Goal: Find specific page/section: Find specific page/section

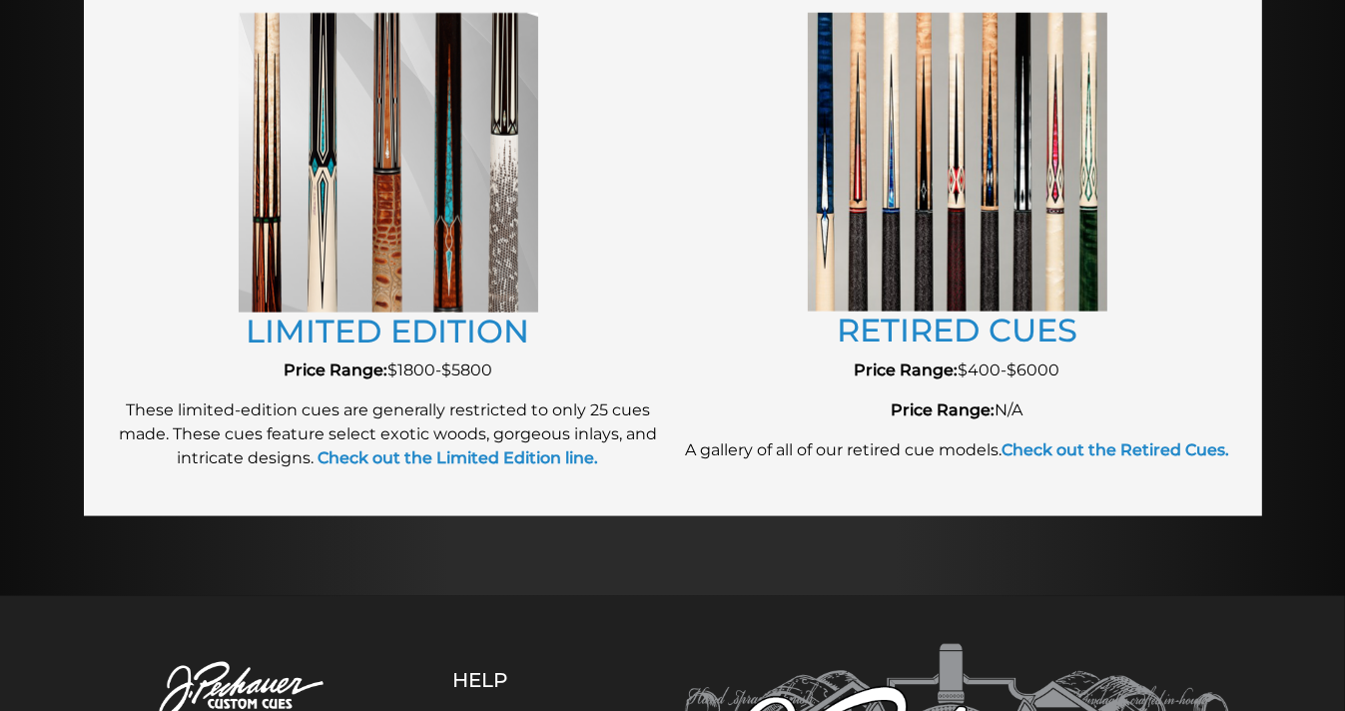
scroll to position [2273, 0]
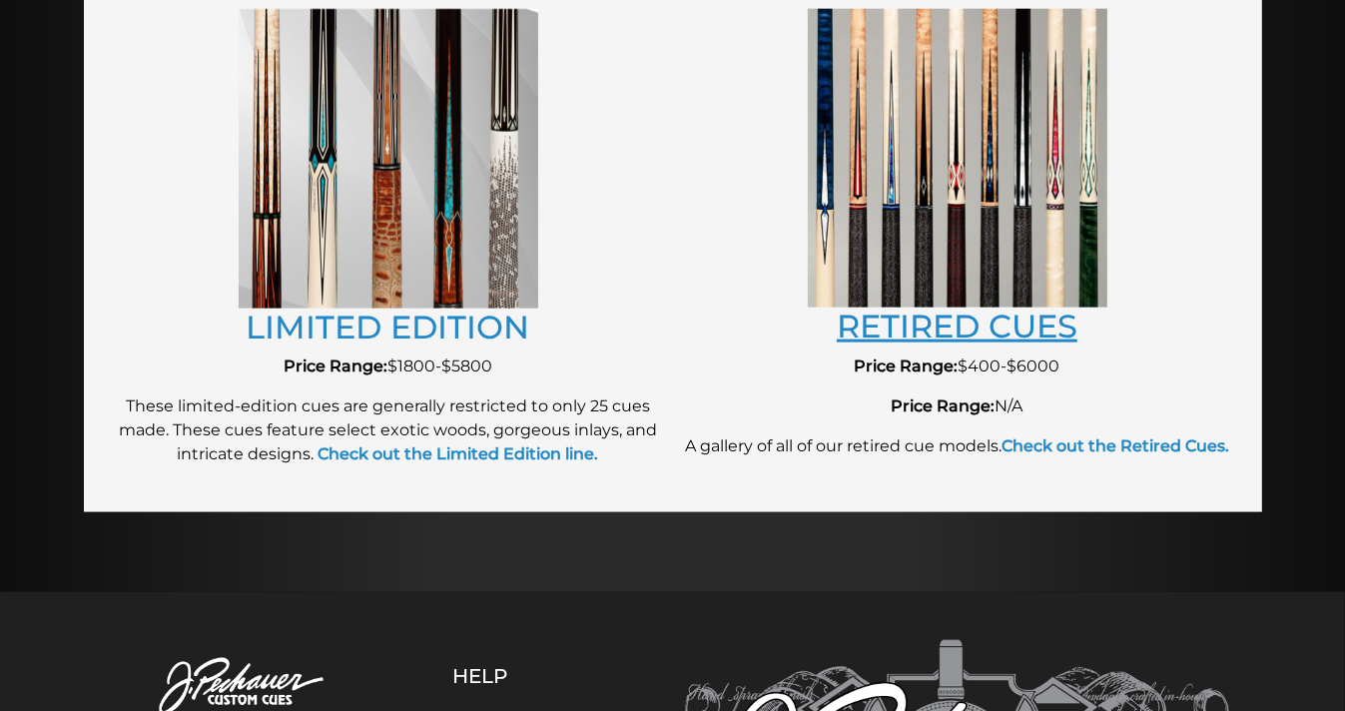
click at [1004, 327] on link "RETIRED CUES" at bounding box center [957, 326] width 241 height 39
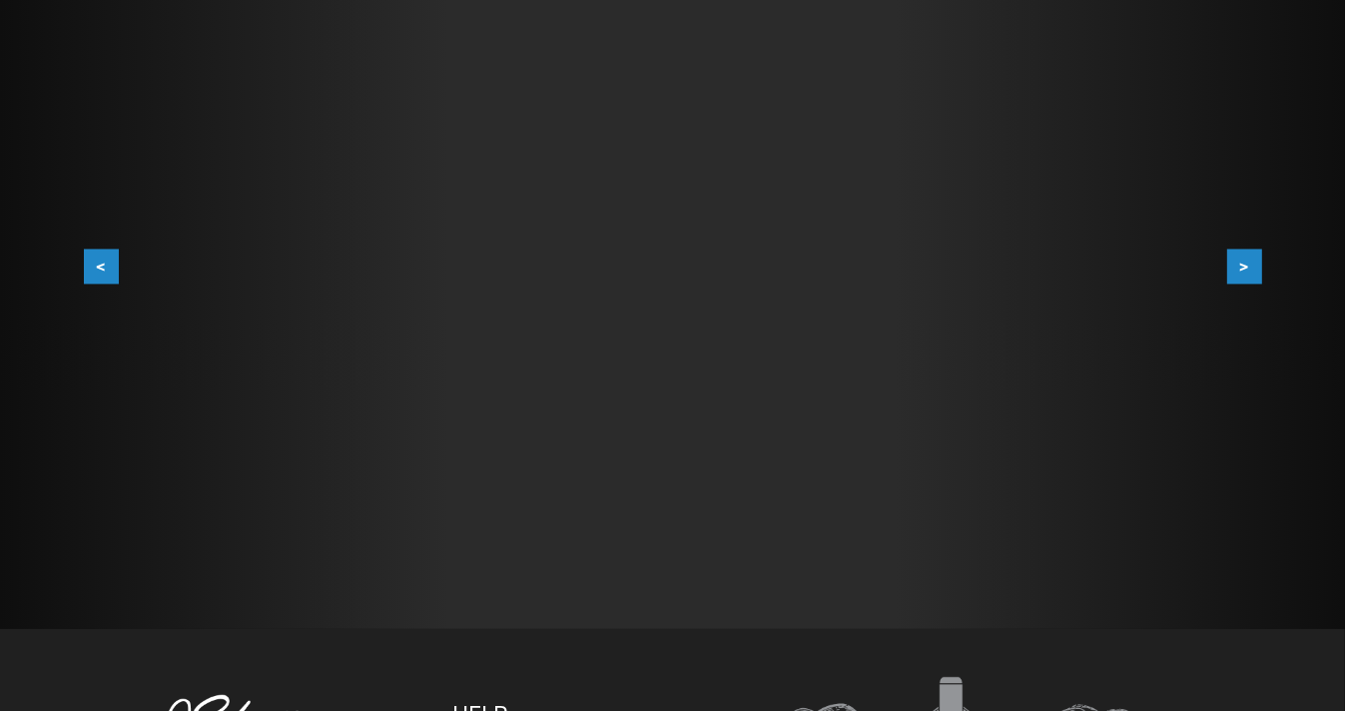
scroll to position [403, 0]
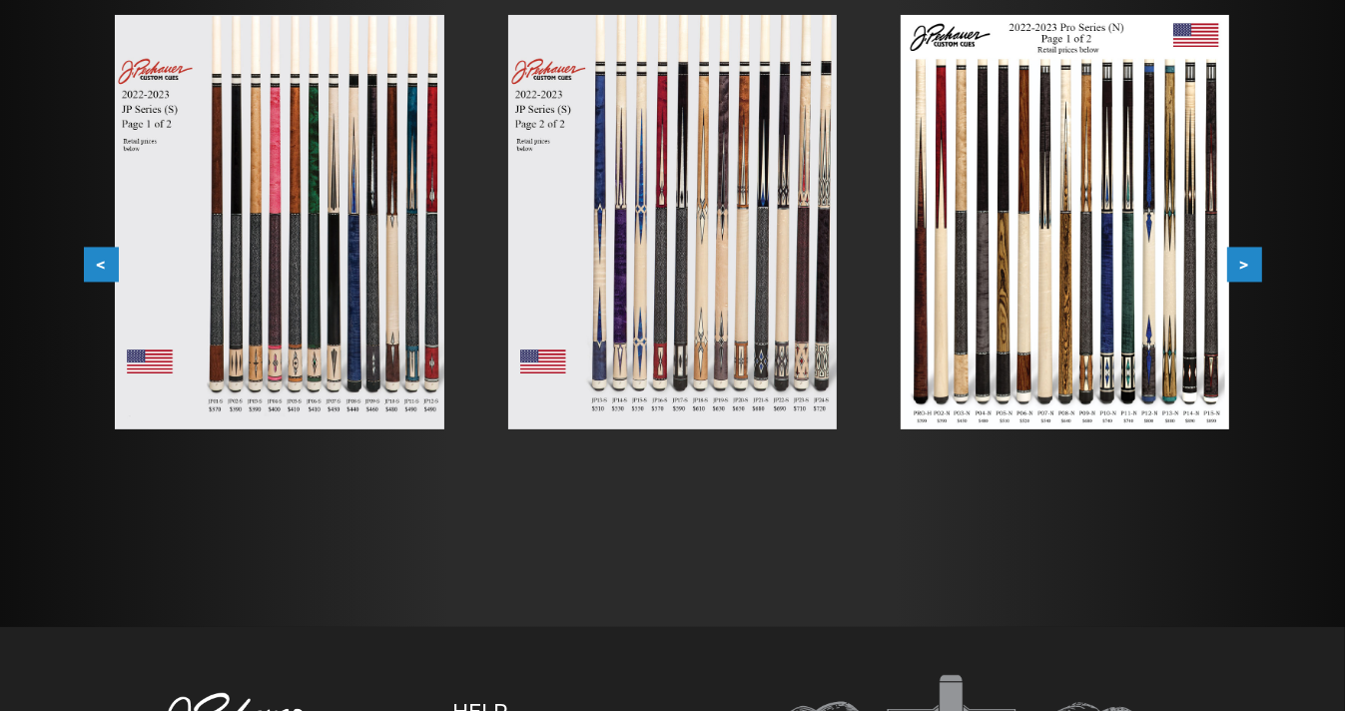
click at [1251, 270] on button ">" at bounding box center [1244, 265] width 35 height 35
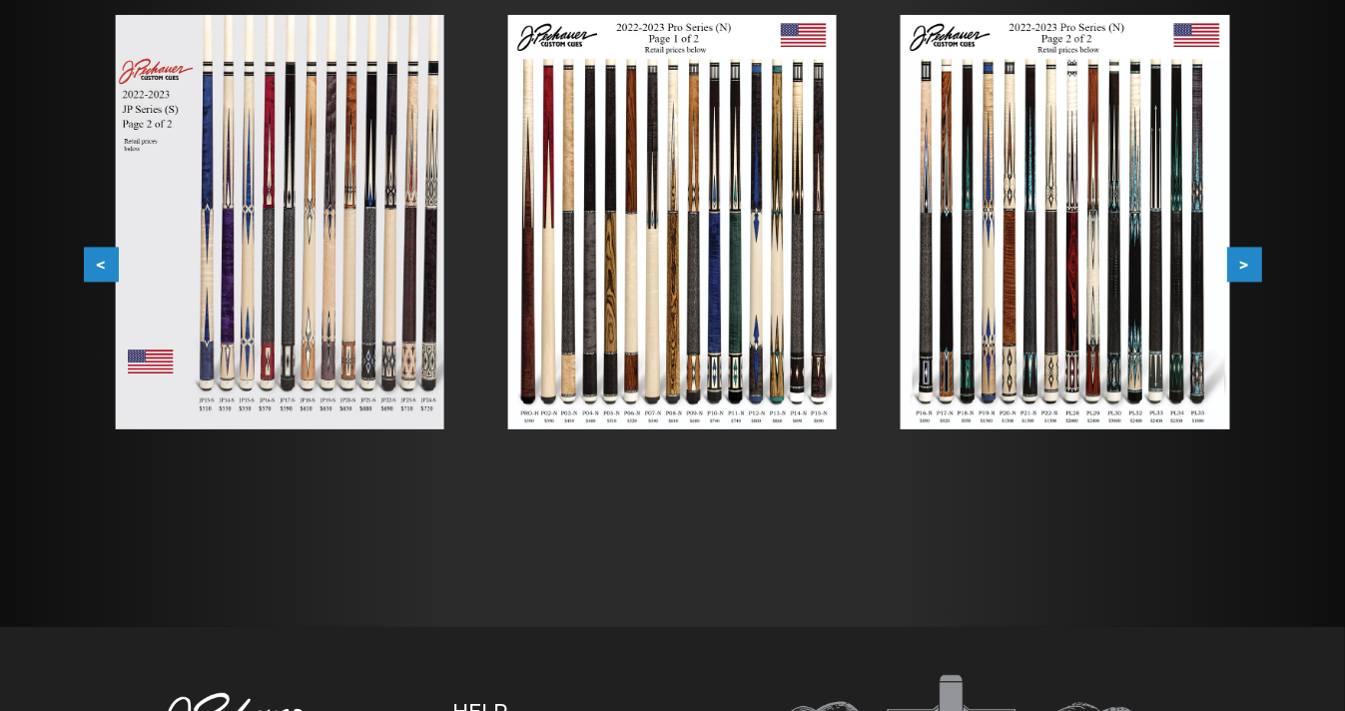
click at [797, 371] on img at bounding box center [672, 222] width 329 height 414
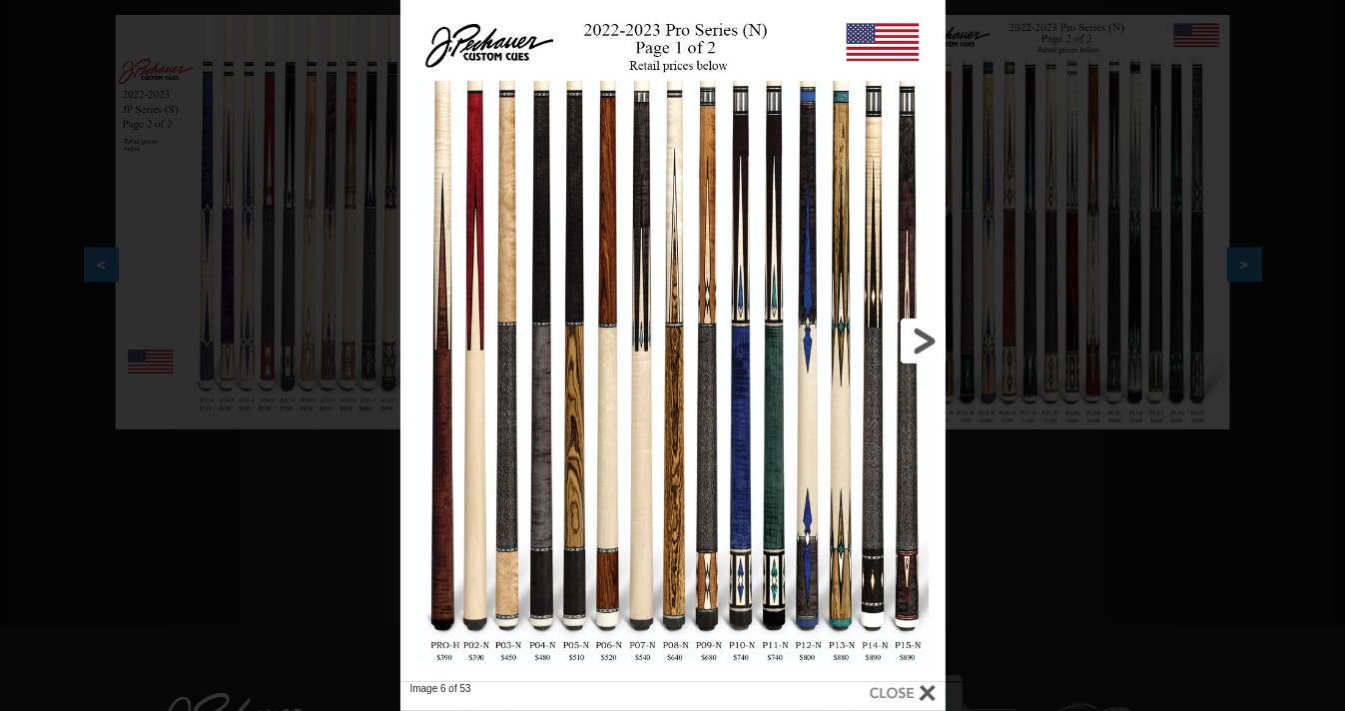
click at [870, 619] on link at bounding box center [823, 341] width 246 height 682
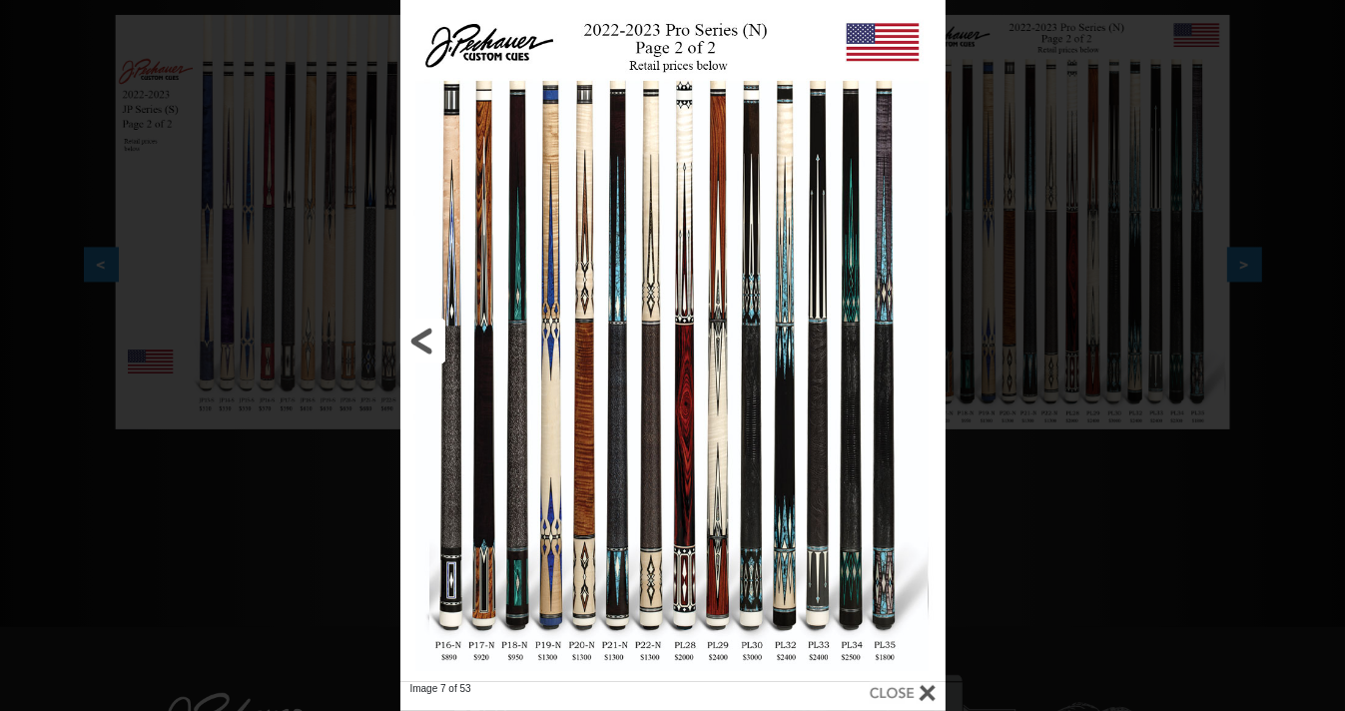
click at [452, 463] on link at bounding box center [523, 341] width 246 height 682
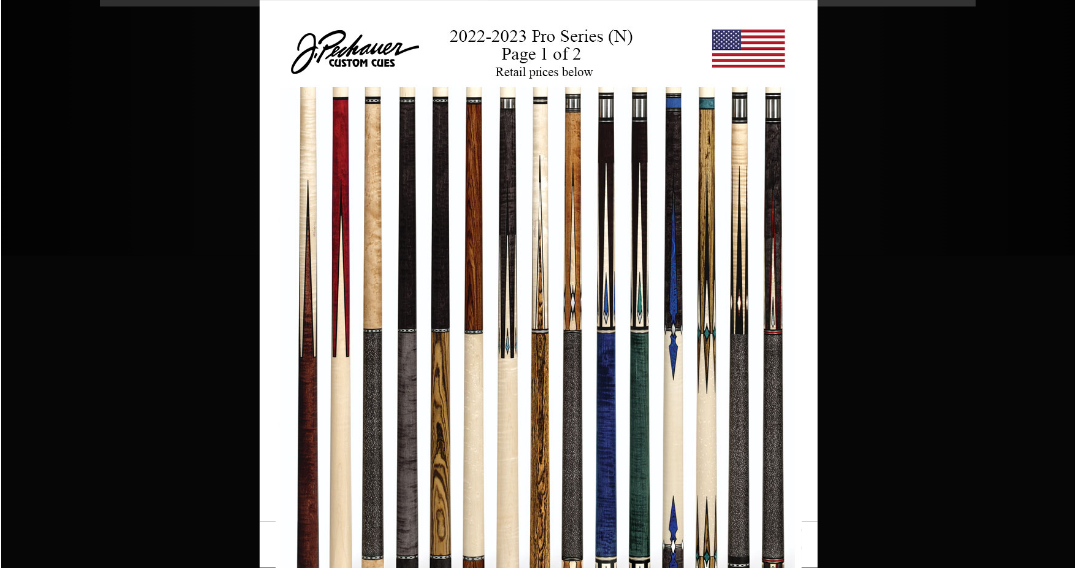
scroll to position [825, 0]
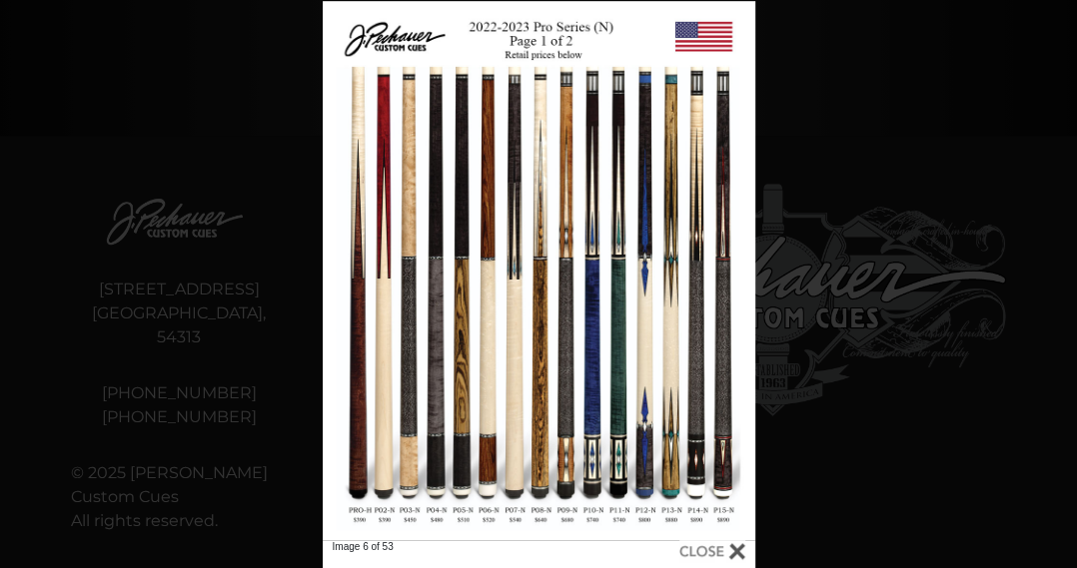
click at [715, 549] on div at bounding box center [712, 551] width 66 height 22
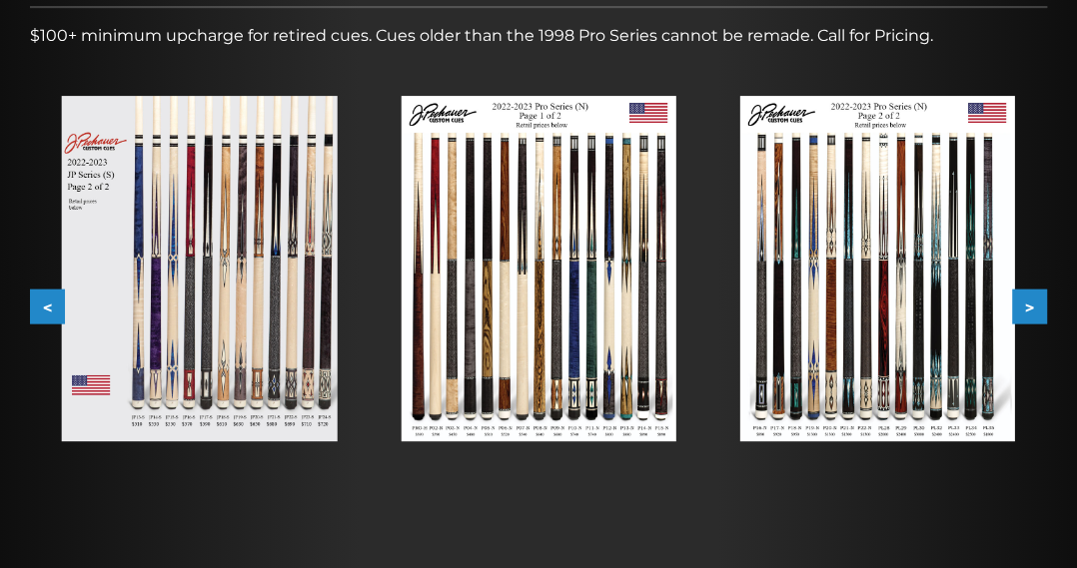
scroll to position [0, 0]
